Goal: Information Seeking & Learning: Learn about a topic

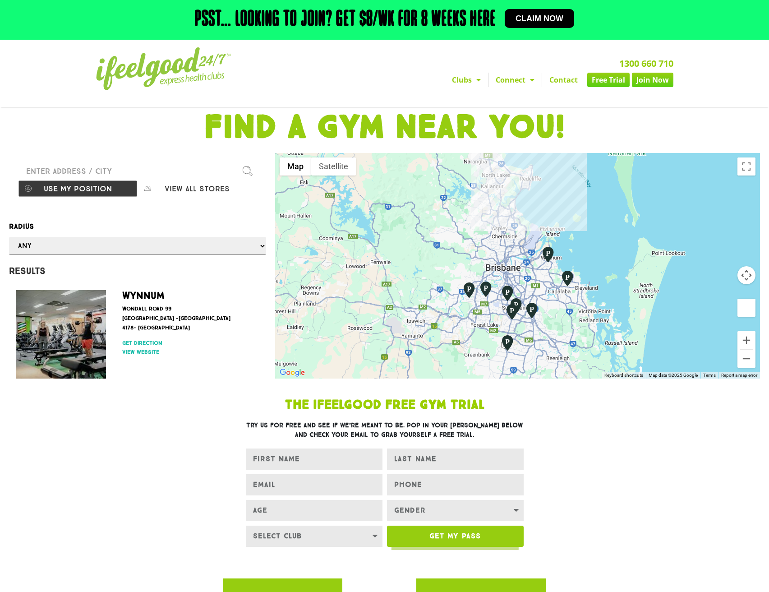
select select "selectall"
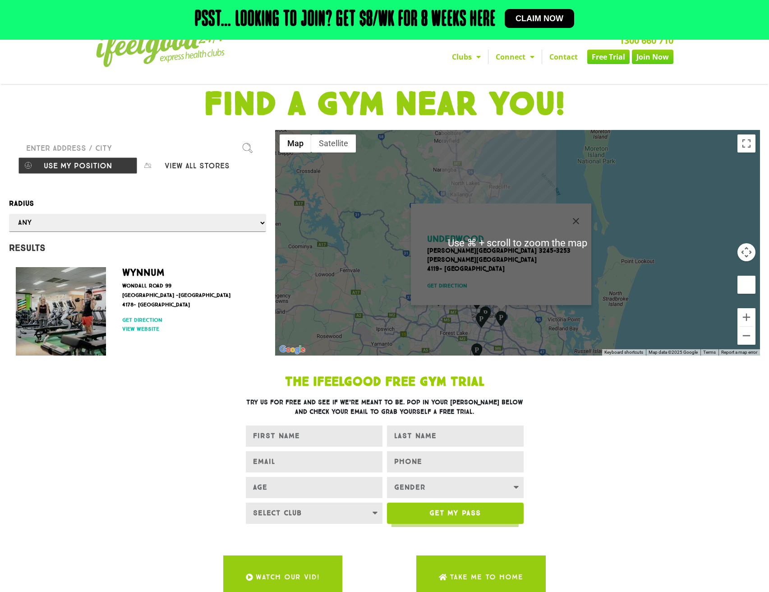
scroll to position [51, 0]
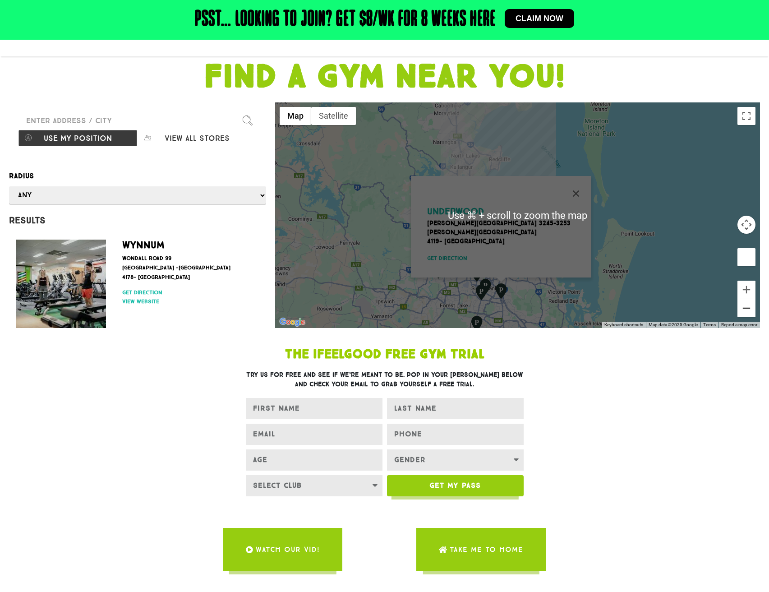
click at [746, 317] on button "Zoom out" at bounding box center [746, 308] width 18 height 18
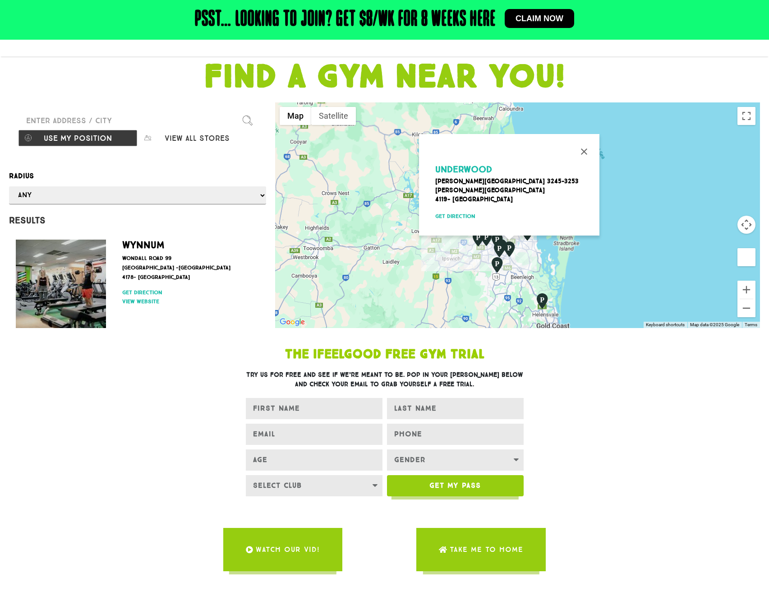
click at [695, 441] on section "The IfeelGood Free Gym Trial Try us for free and see if we’re meant to be. Pop …" at bounding box center [384, 465] width 769 height 266
click at [585, 162] on button "Close" at bounding box center [584, 152] width 22 height 22
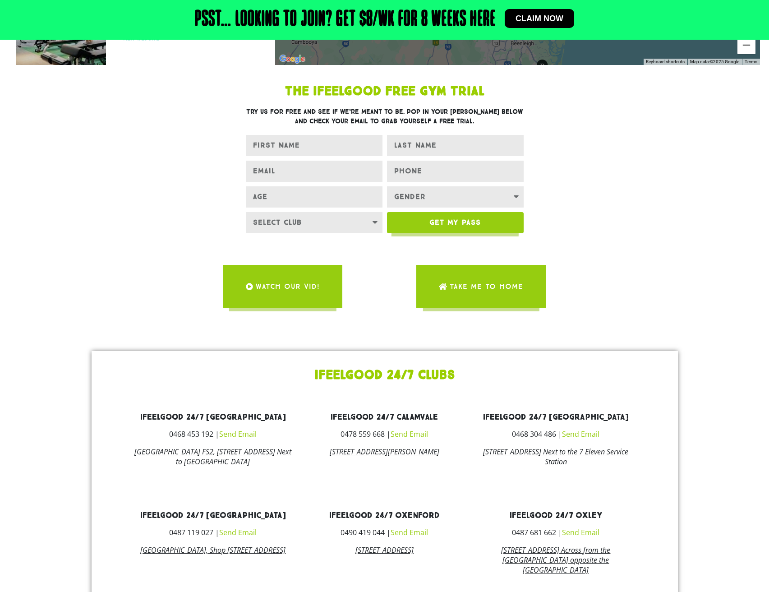
scroll to position [0, 0]
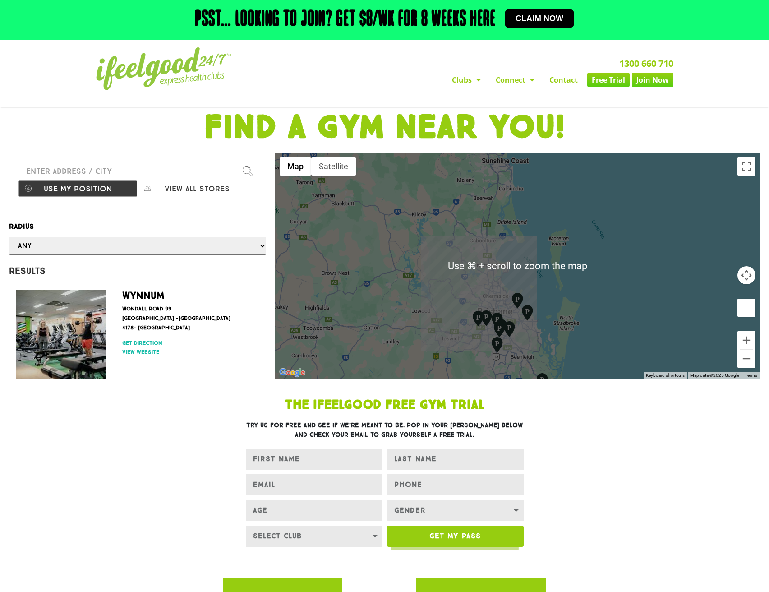
click at [521, 87] on link "Connect" at bounding box center [514, 80] width 53 height 14
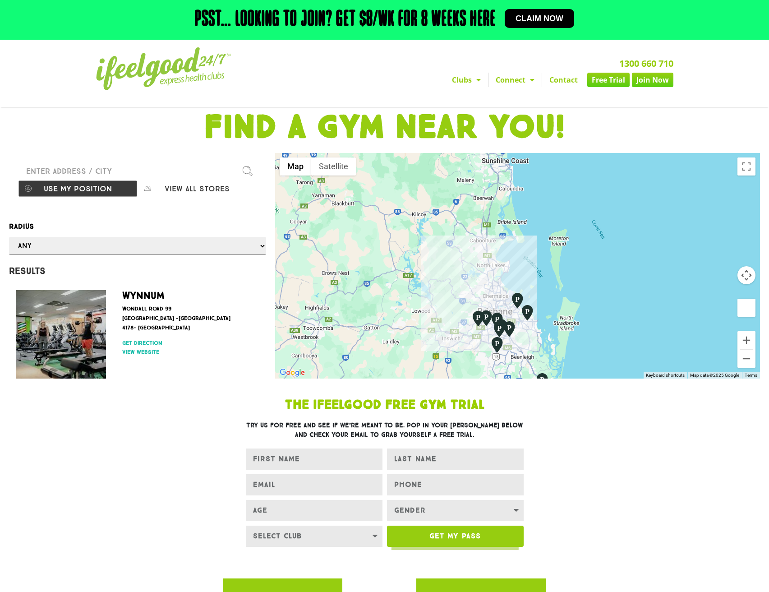
click at [532, 88] on span "Menu" at bounding box center [529, 80] width 9 height 16
click at [507, 116] on link "Careers" at bounding box center [521, 110] width 67 height 14
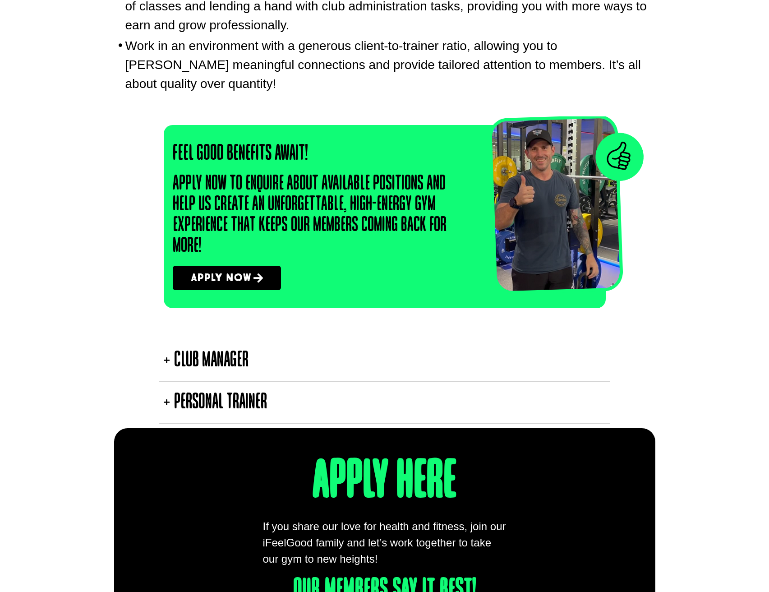
scroll to position [1423, 0]
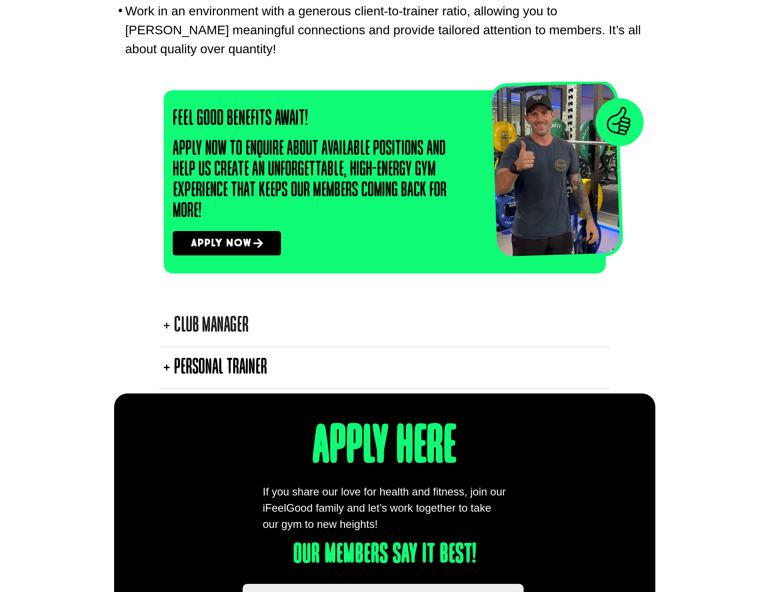
click at [165, 325] on icon "Accordion. Open links with Enter or Space, close with Escape, and navigate with…" at bounding box center [167, 325] width 6 height 7
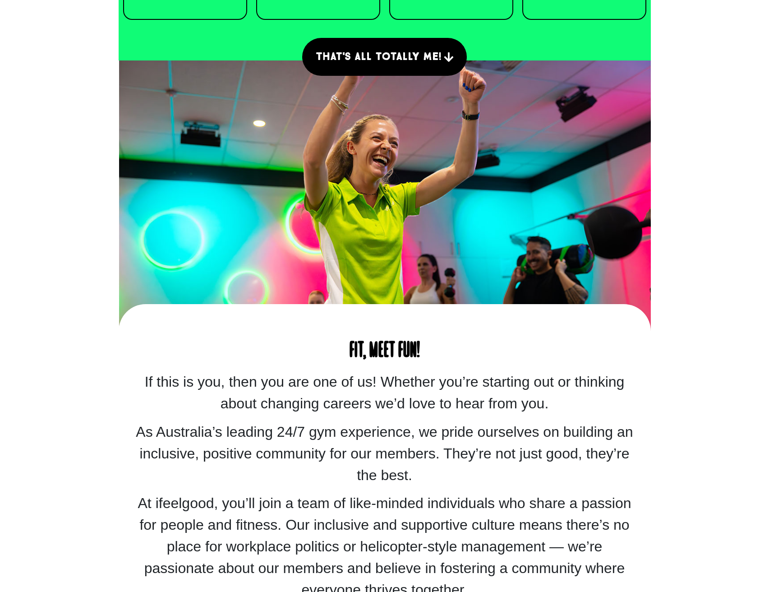
scroll to position [0, 0]
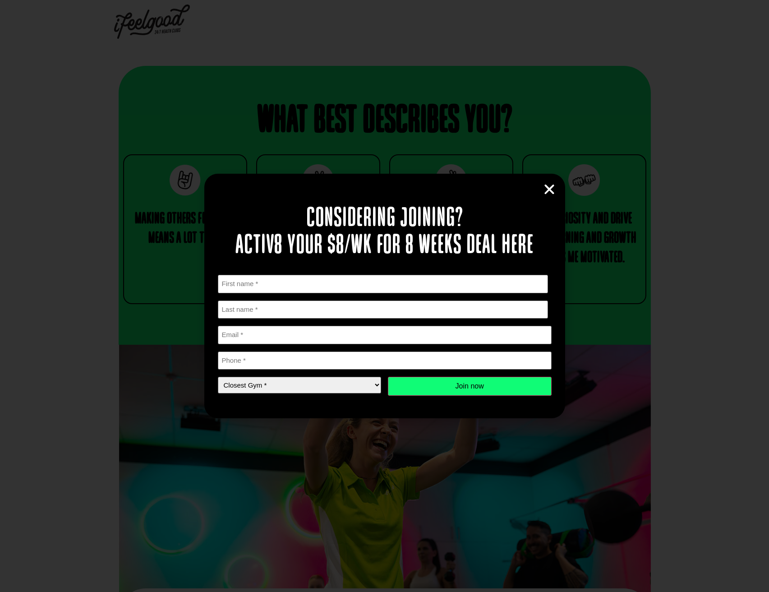
click at [548, 193] on icon "Close" at bounding box center [550, 190] width 14 height 14
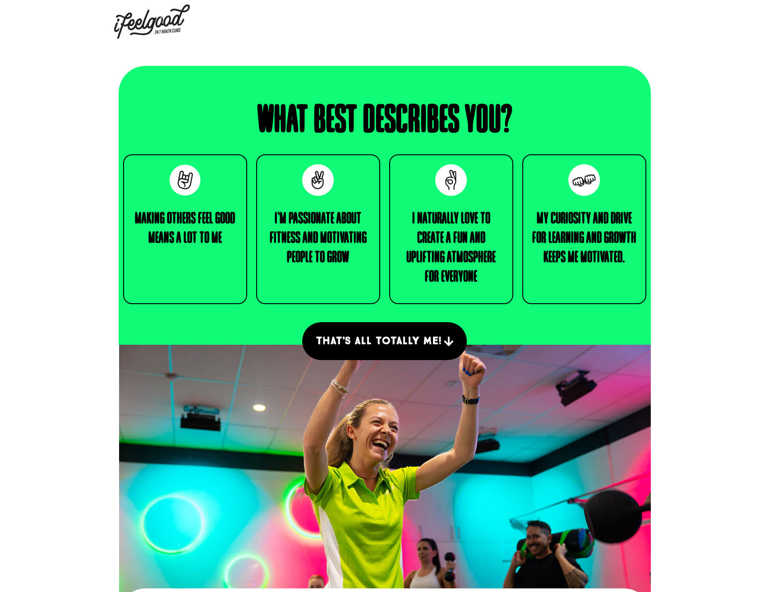
click at [150, 20] on img at bounding box center [152, 22] width 76 height 34
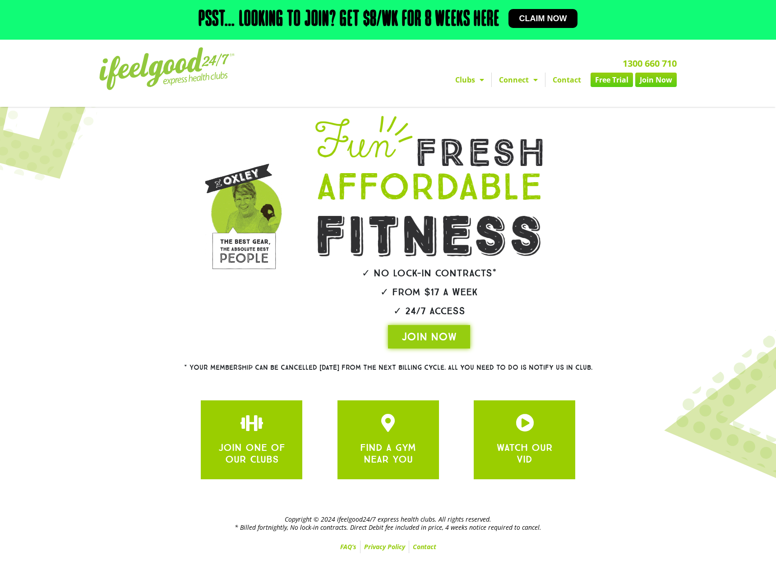
click at [672, 382] on section "* Your membership can be cancelled [DATE] from the next billing cycle. All you …" at bounding box center [388, 367] width 767 height 29
